Goal: Transaction & Acquisition: Obtain resource

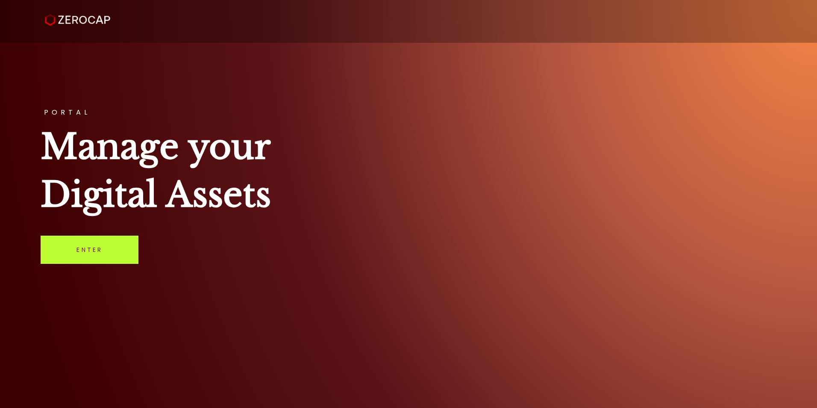
drag, startPoint x: 0, startPoint y: 0, endPoint x: 116, endPoint y: 243, distance: 269.3
click at [116, 243] on link "Enter" at bounding box center [90, 249] width 98 height 28
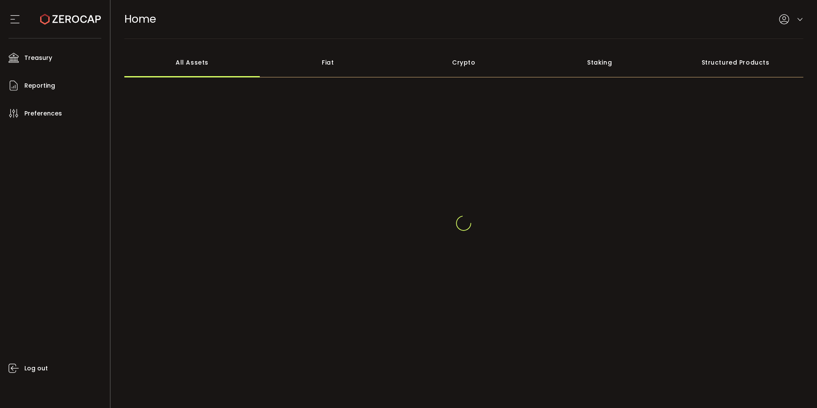
click at [329, 221] on div at bounding box center [463, 224] width 679 height 21
click at [791, 24] on div "Raw Trading Ltd (af7c49)" at bounding box center [760, 29] width 85 height 11
click at [798, 15] on icon at bounding box center [799, 14] width 7 height 7
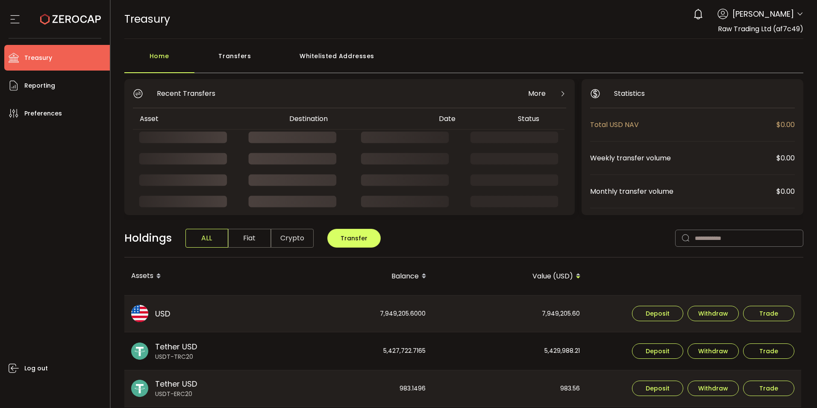
click at [796, 15] on icon at bounding box center [799, 14] width 7 height 7
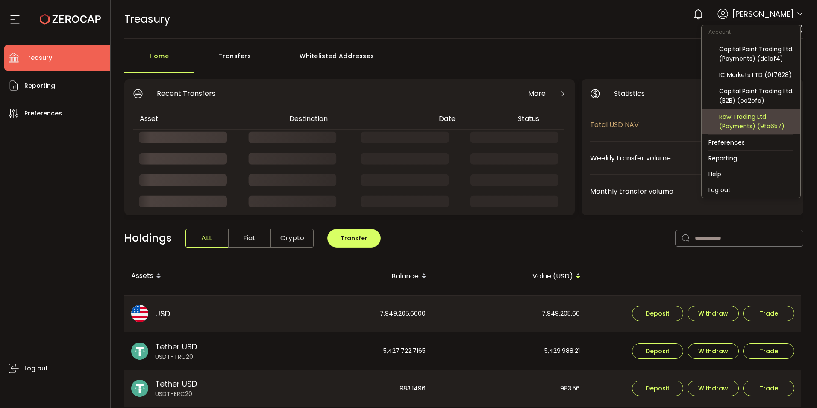
scroll to position [56, 0]
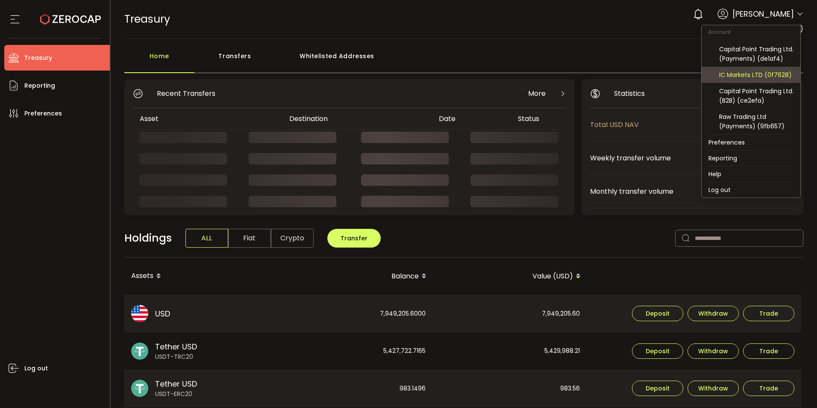
click at [762, 73] on div "IC Markets LTD (0f7628)" at bounding box center [756, 74] width 74 height 9
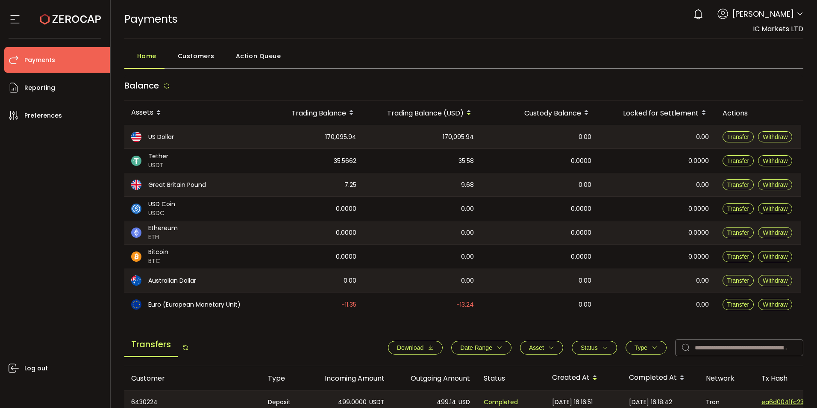
click at [405, 346] on span "Download" at bounding box center [410, 347] width 26 height 7
